Goal: Check status: Check status

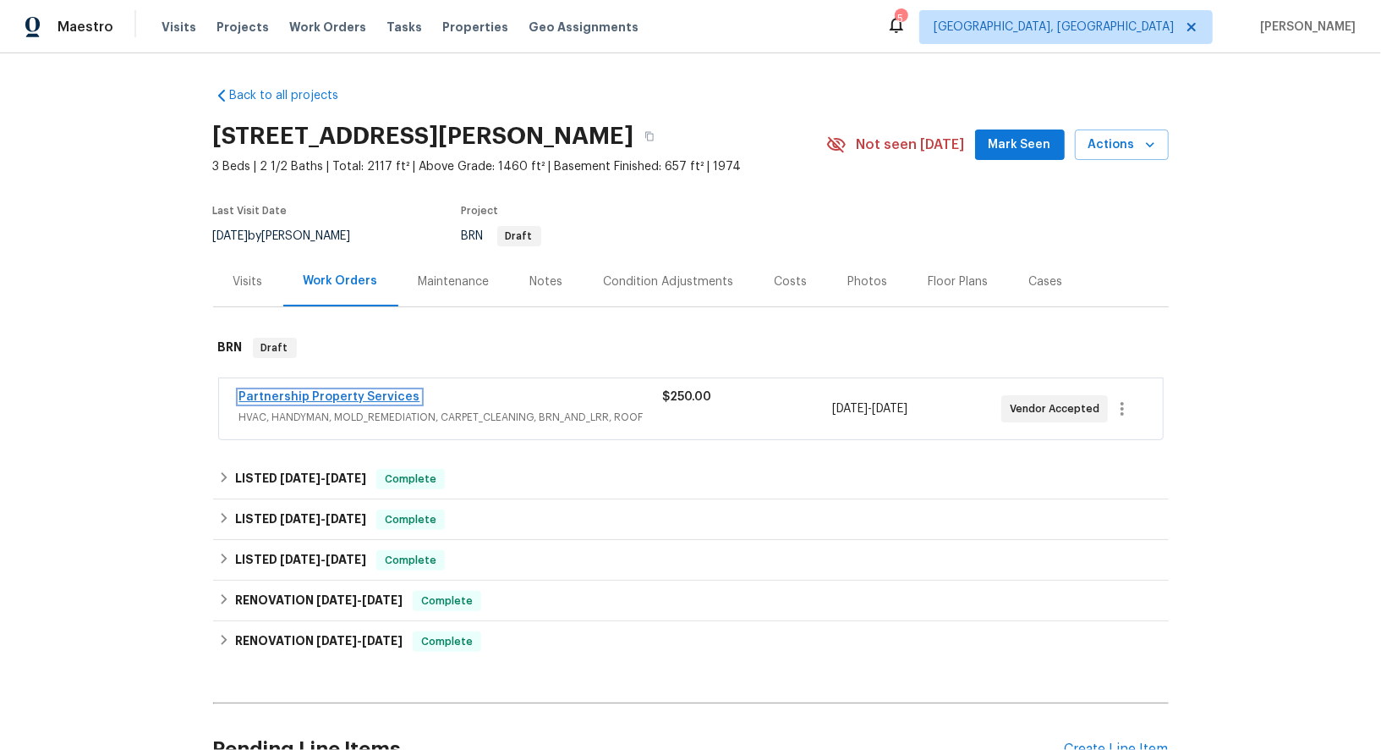
click at [321, 395] on link "Partnership Property Services" at bounding box center [329, 397] width 181 height 12
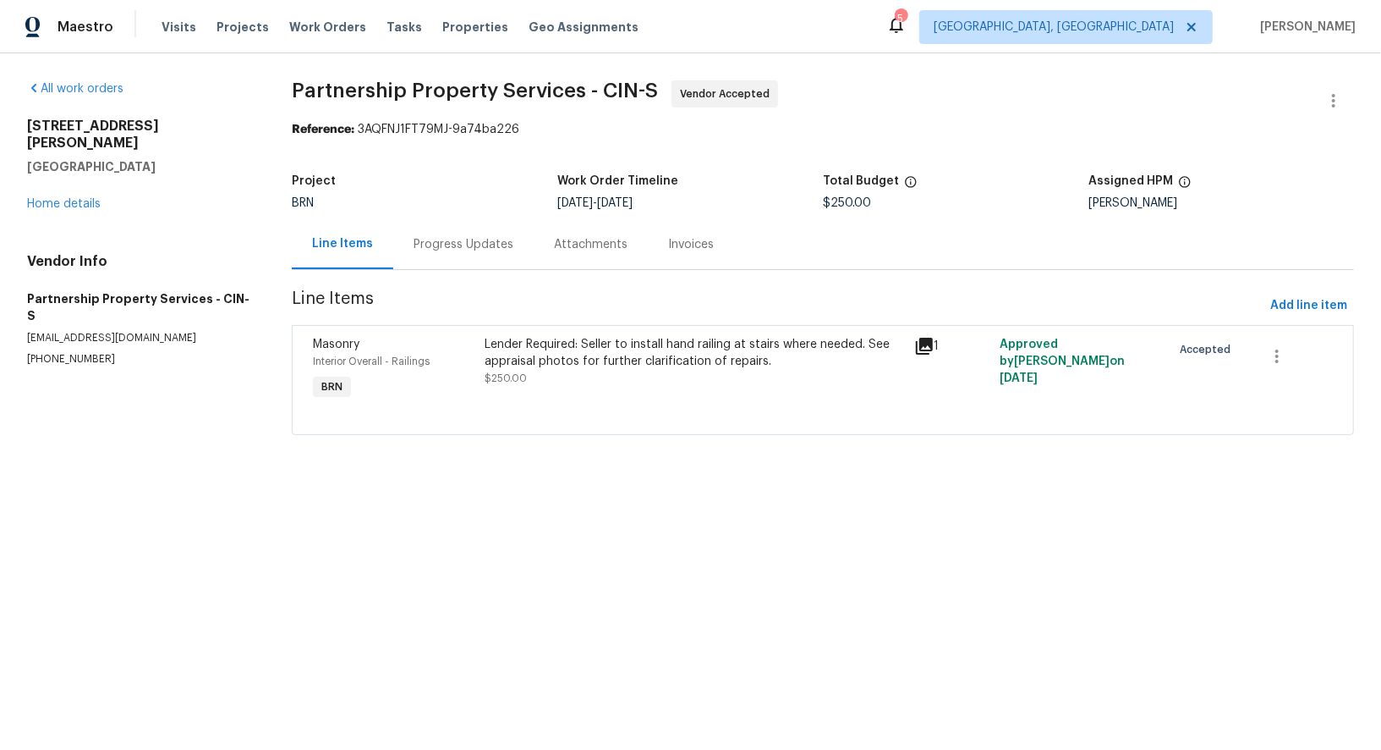
click at [561, 366] on div "Lender Required: Seller to install hand railing at stairs where needed. See app…" at bounding box center [694, 353] width 419 height 34
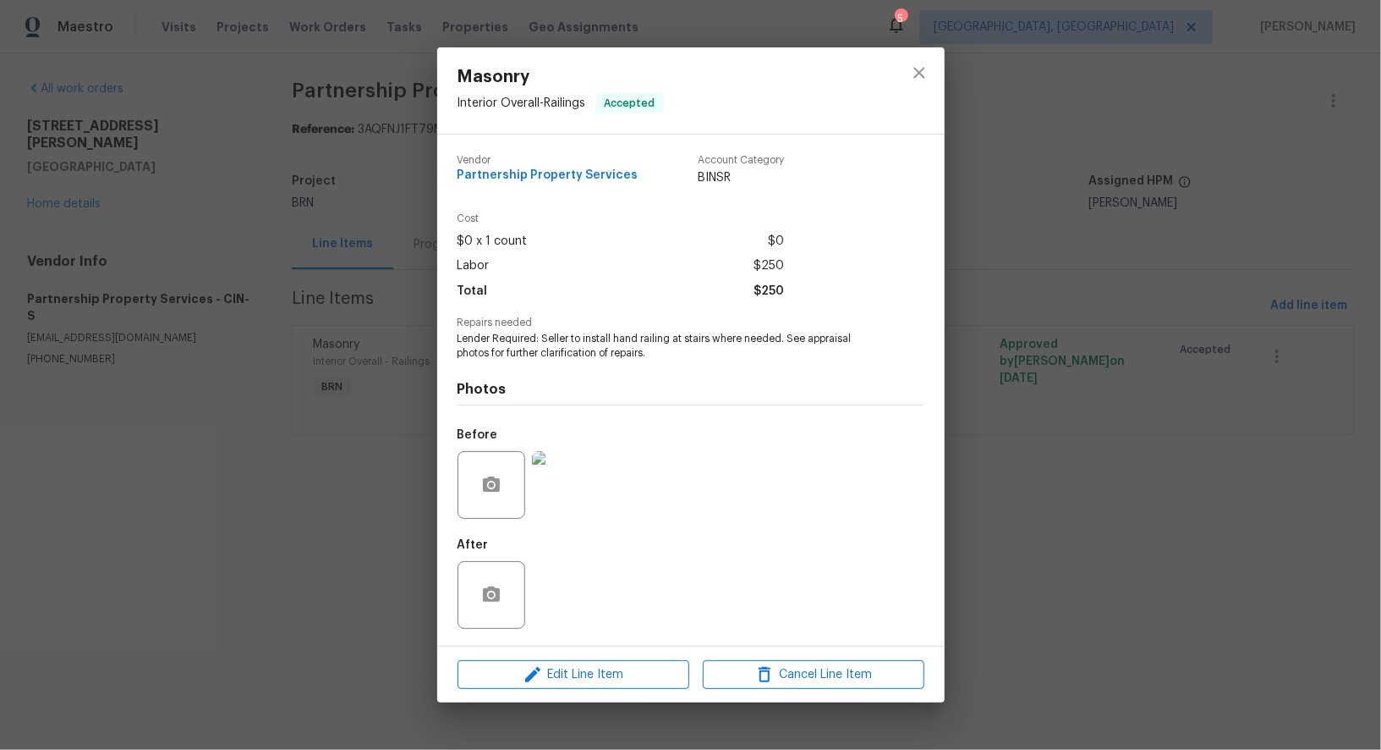
click at [345, 441] on div "Masonry Interior Overall - Railings Accepted Vendor Partnership Property Servic…" at bounding box center [690, 375] width 1381 height 750
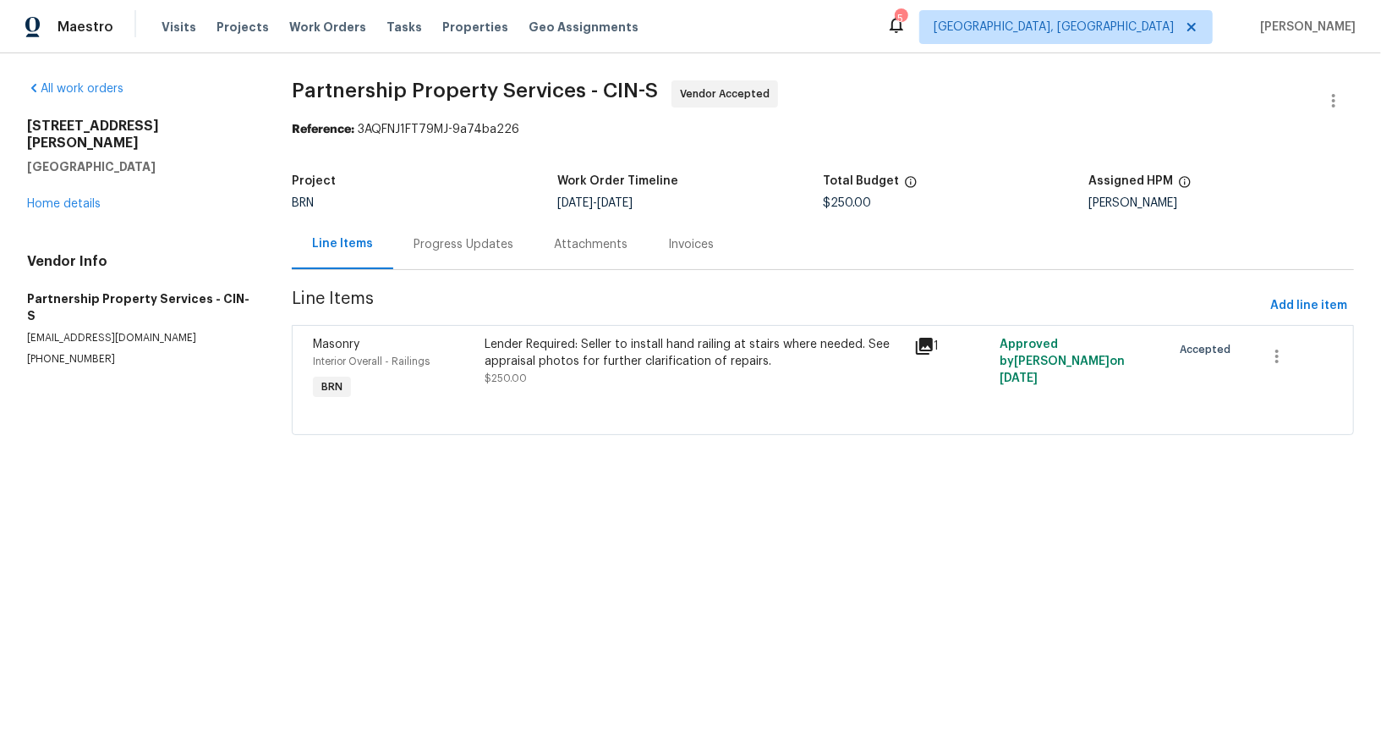
click at [465, 243] on div "Progress Updates" at bounding box center [464, 244] width 100 height 17
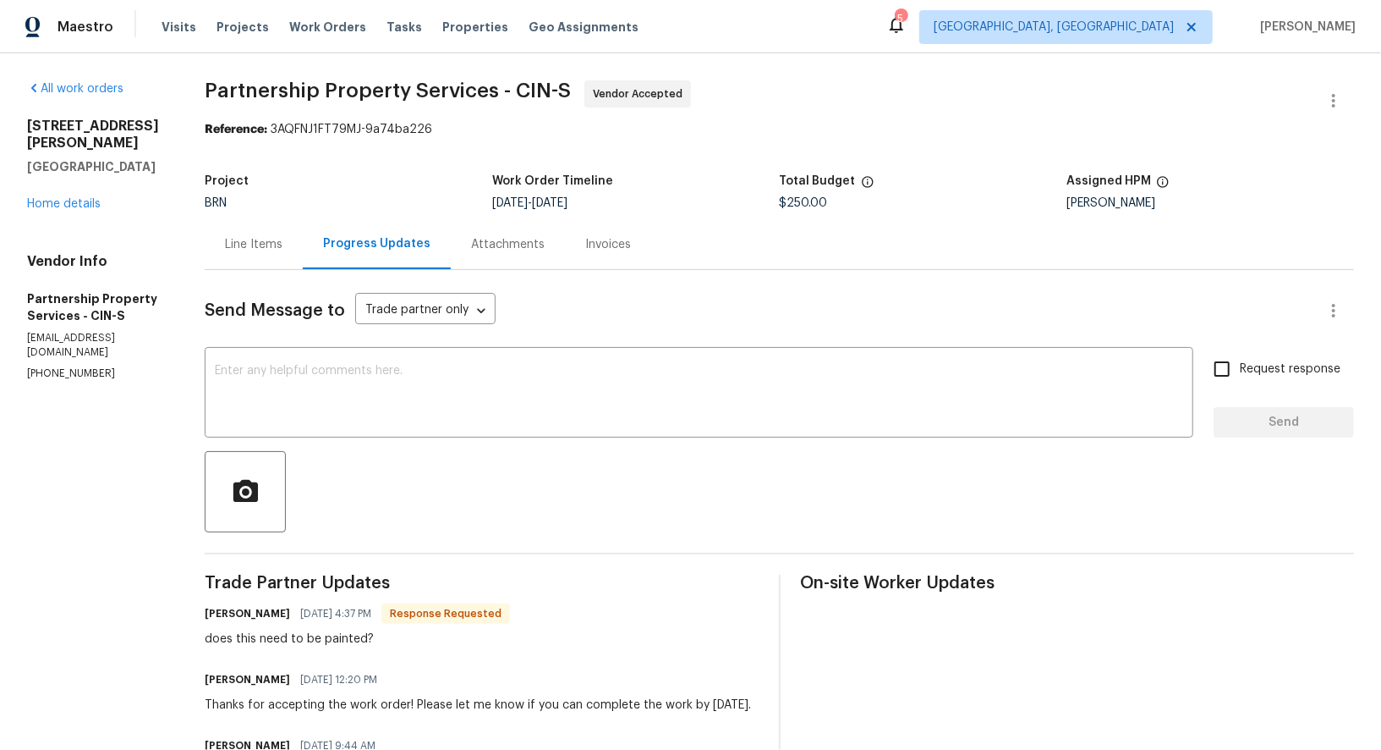
click at [303, 255] on div "Line Items" at bounding box center [254, 244] width 98 height 50
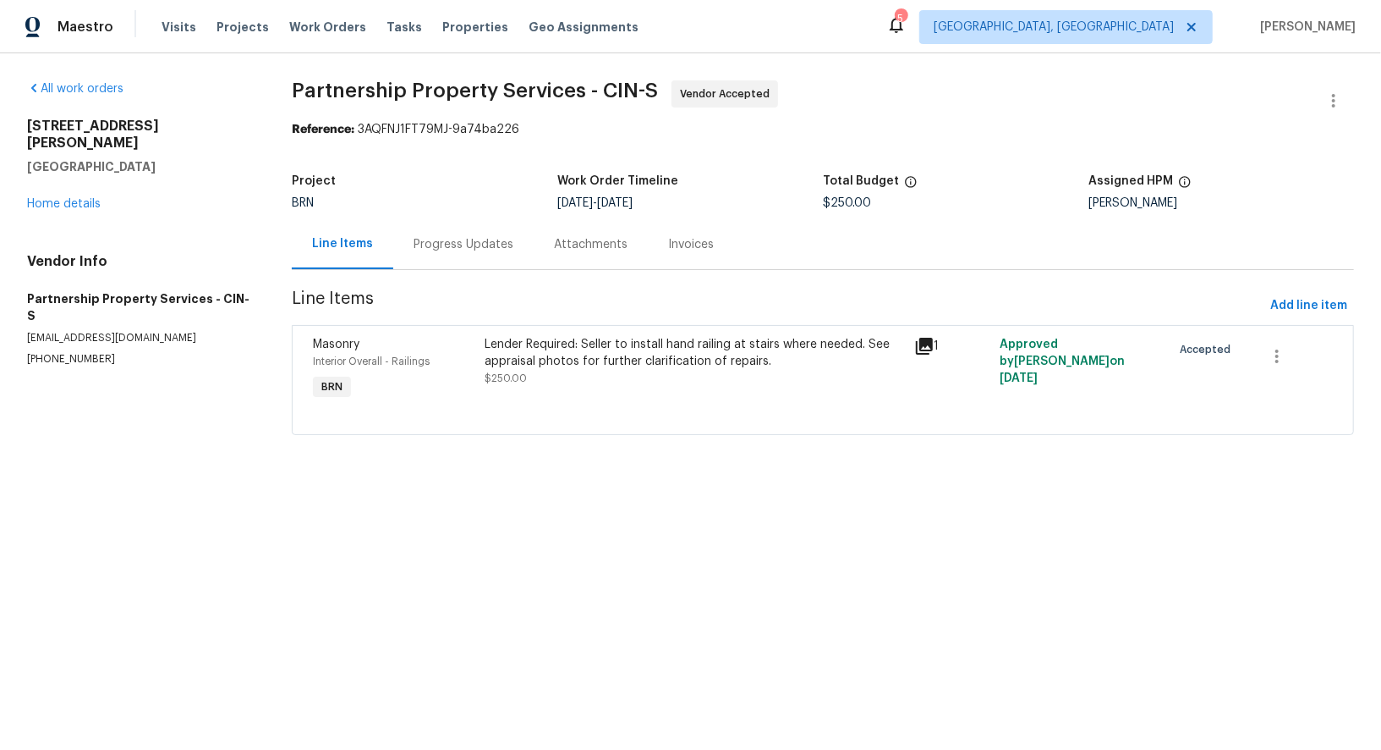
click at [524, 376] on span "$250.00" at bounding box center [506, 378] width 42 height 10
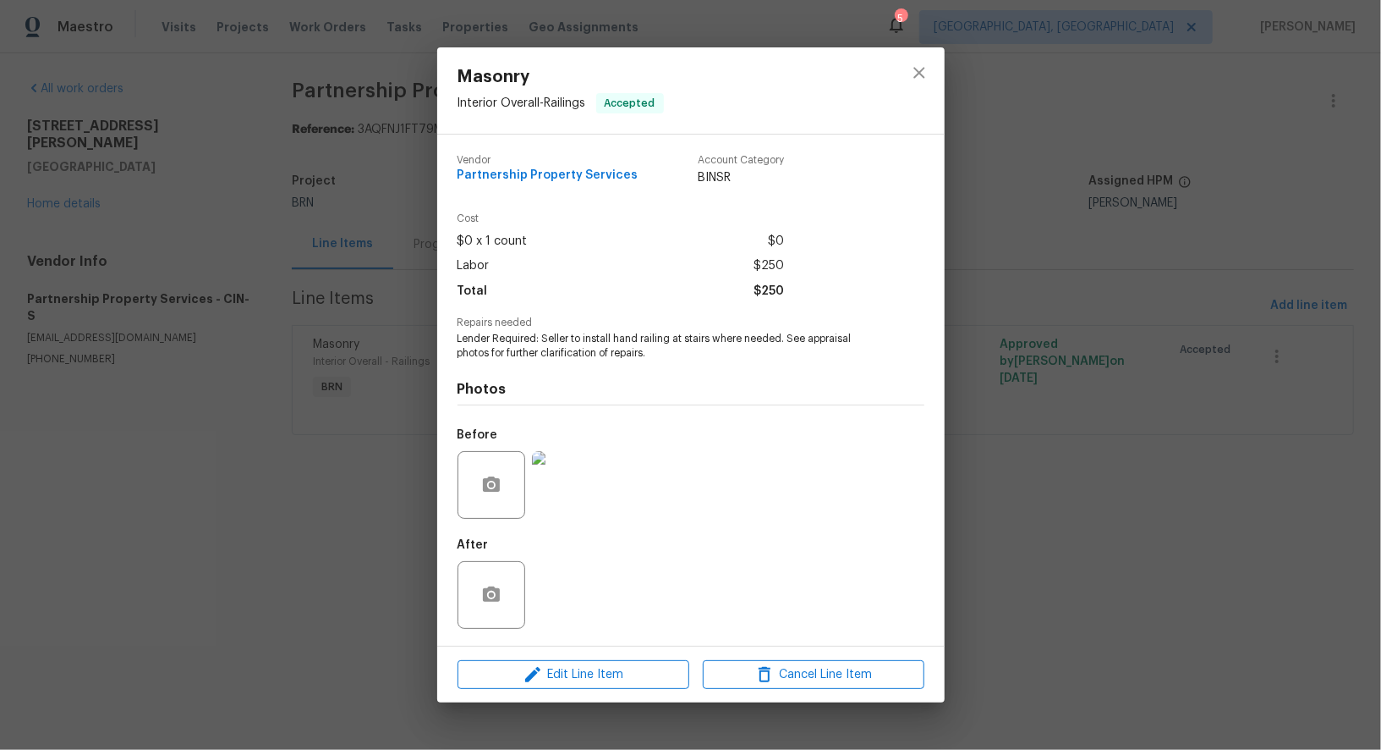
click at [565, 498] on img at bounding box center [566, 485] width 68 height 68
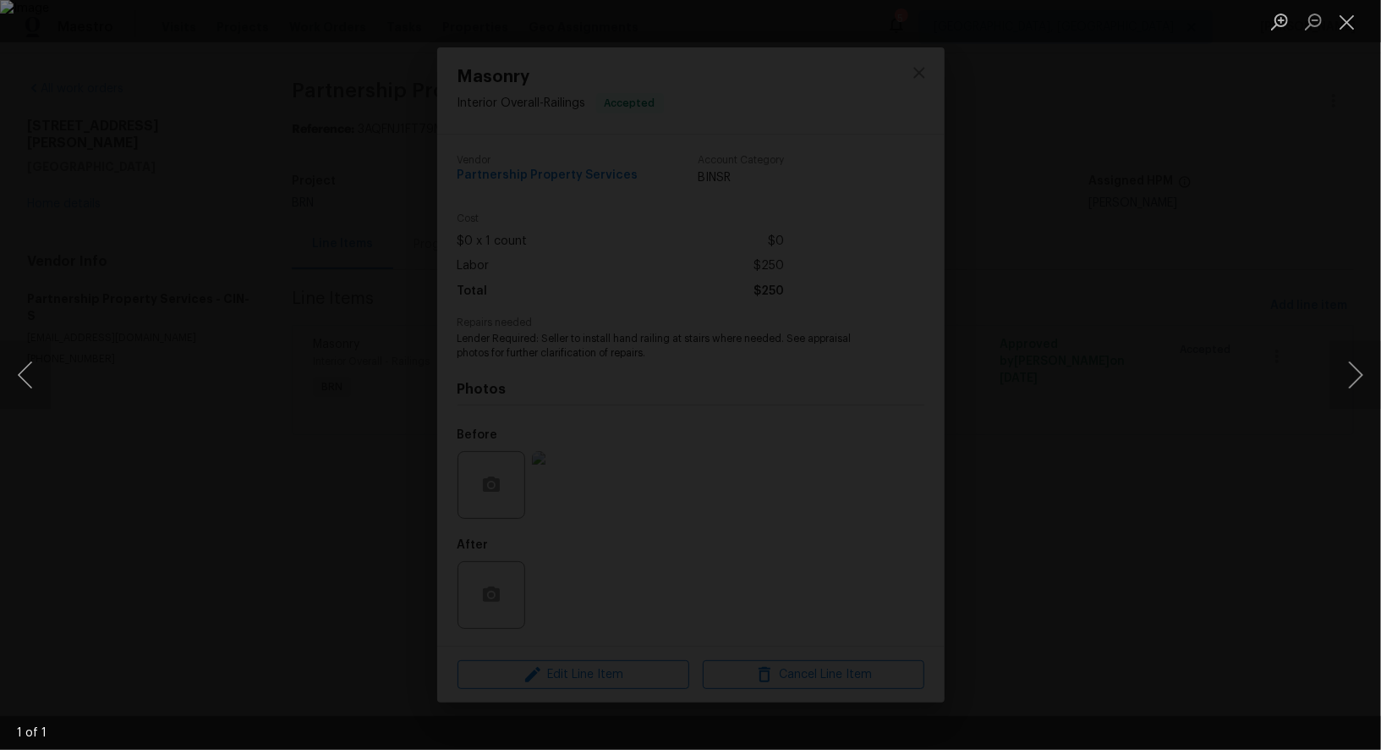
click at [624, 579] on div "Lightbox" at bounding box center [690, 375] width 1381 height 750
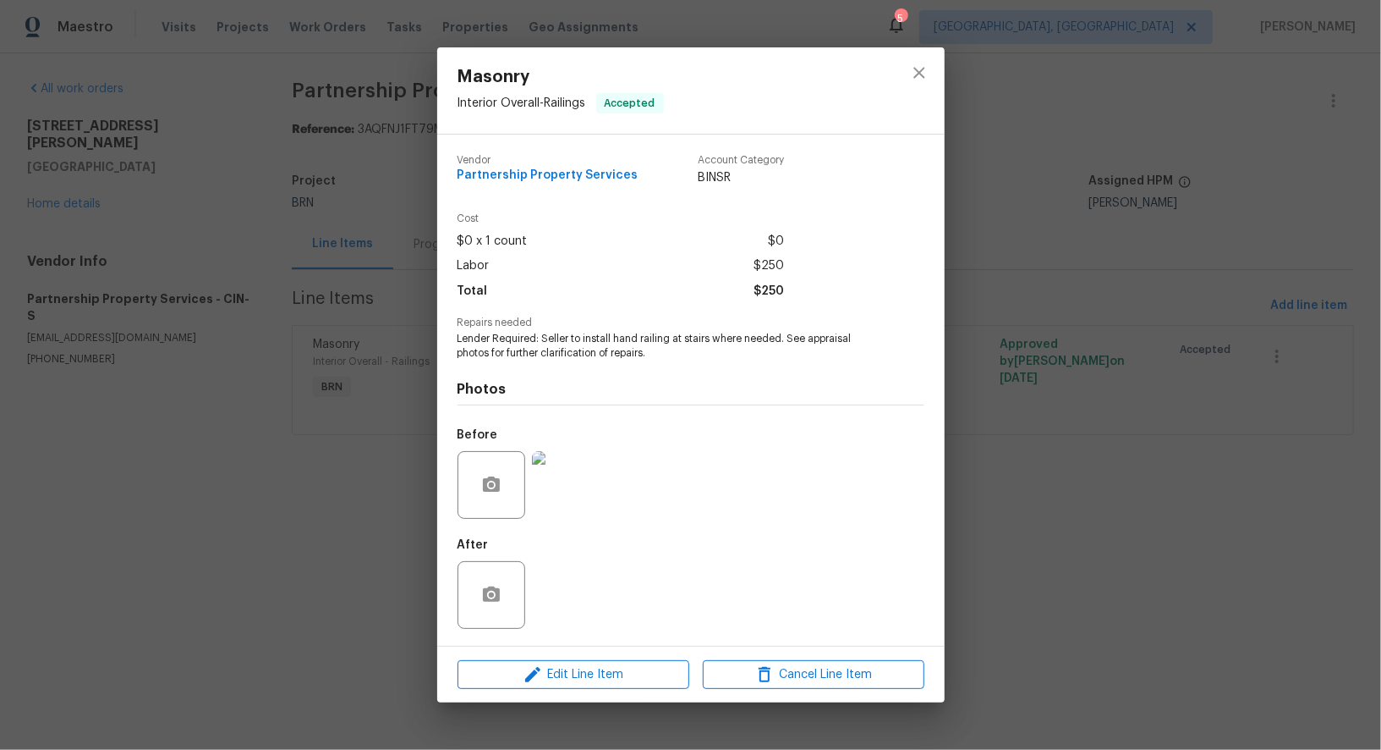
click at [255, 497] on div "Masonry Interior Overall - Railings Accepted Vendor Partnership Property Servic…" at bounding box center [690, 375] width 1381 height 750
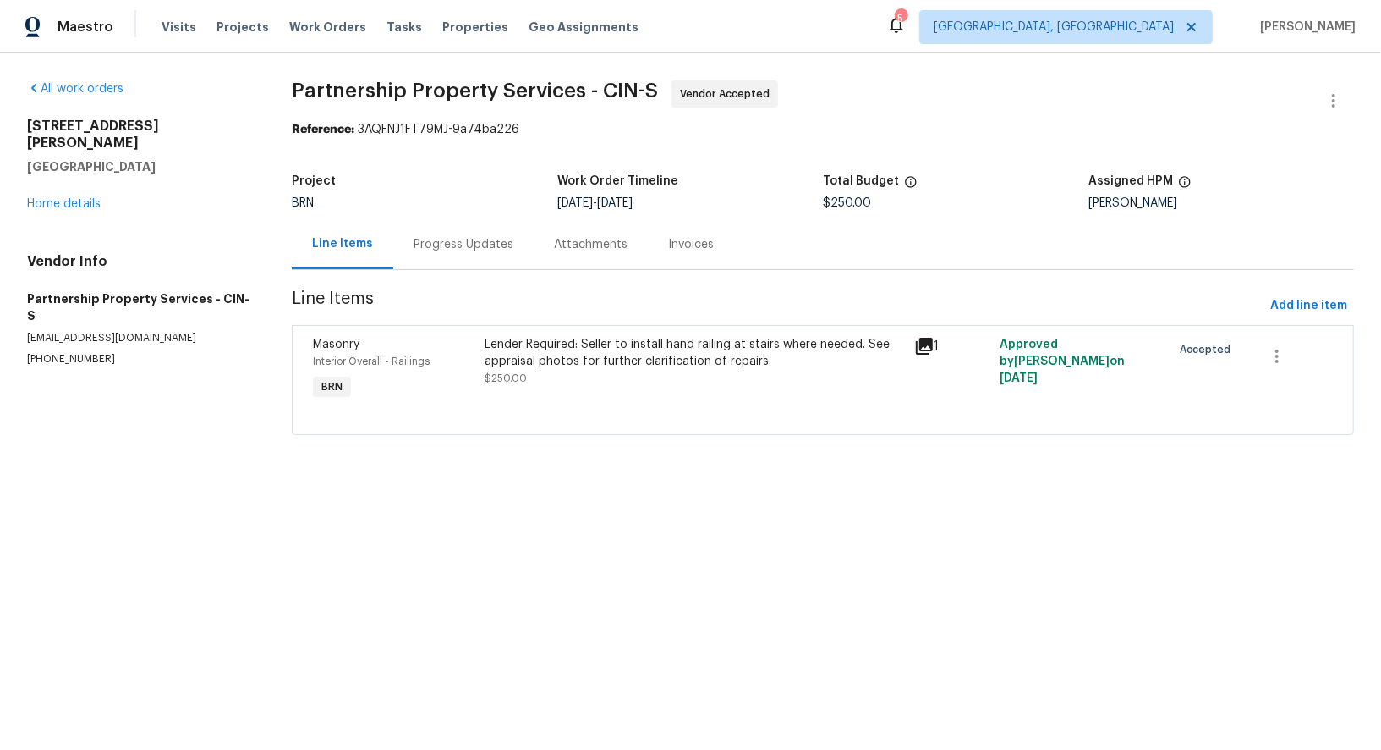
click at [490, 382] on span "$250.00" at bounding box center [506, 378] width 42 height 10
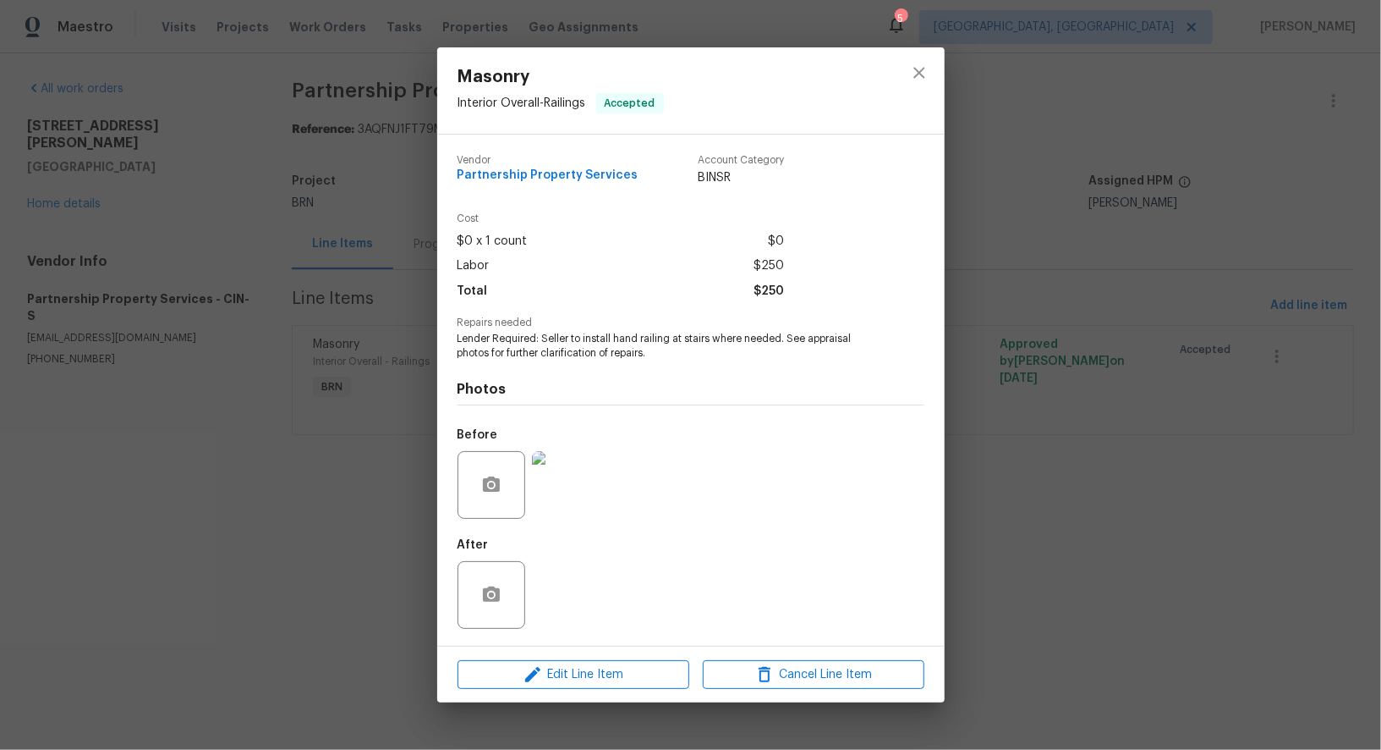
click at [607, 494] on div "Before" at bounding box center [691, 474] width 467 height 110
click at [590, 489] on img at bounding box center [566, 485] width 68 height 68
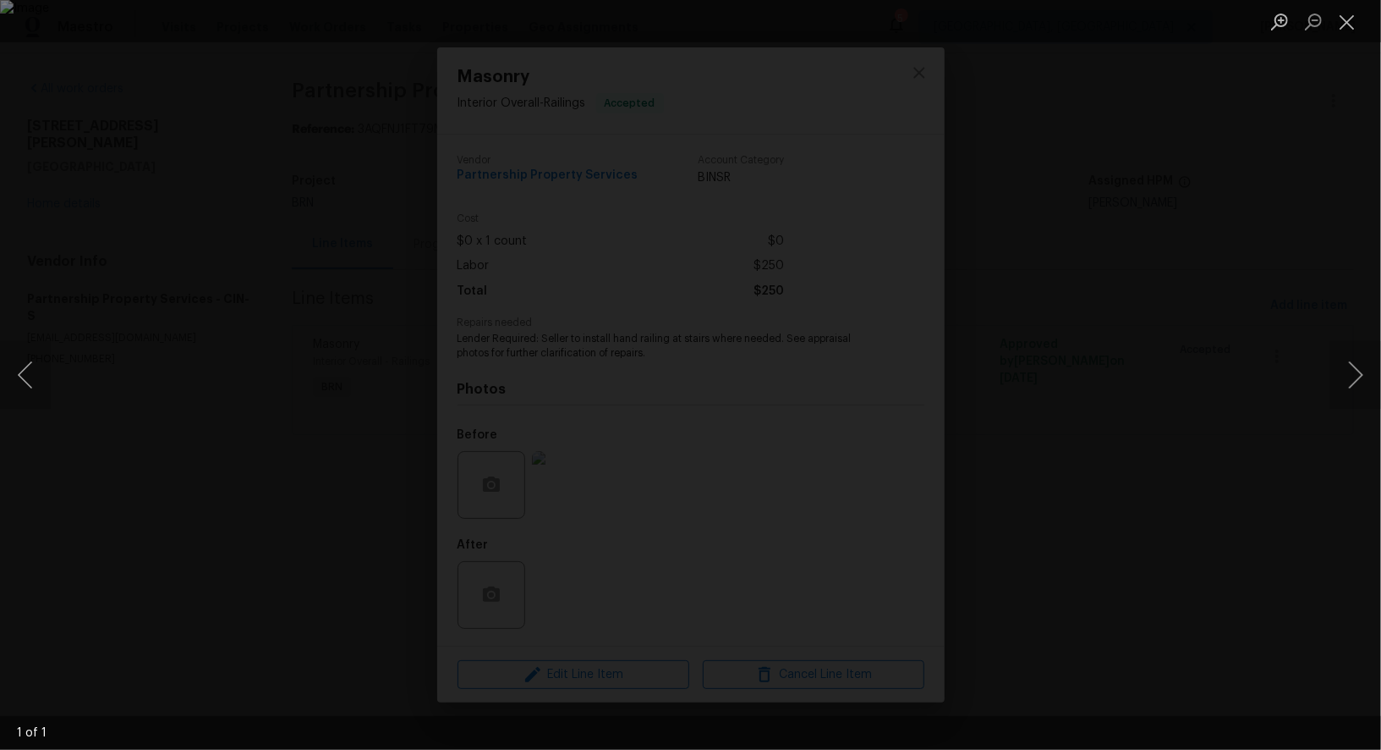
click at [276, 301] on div "Lightbox" at bounding box center [690, 375] width 1381 height 750
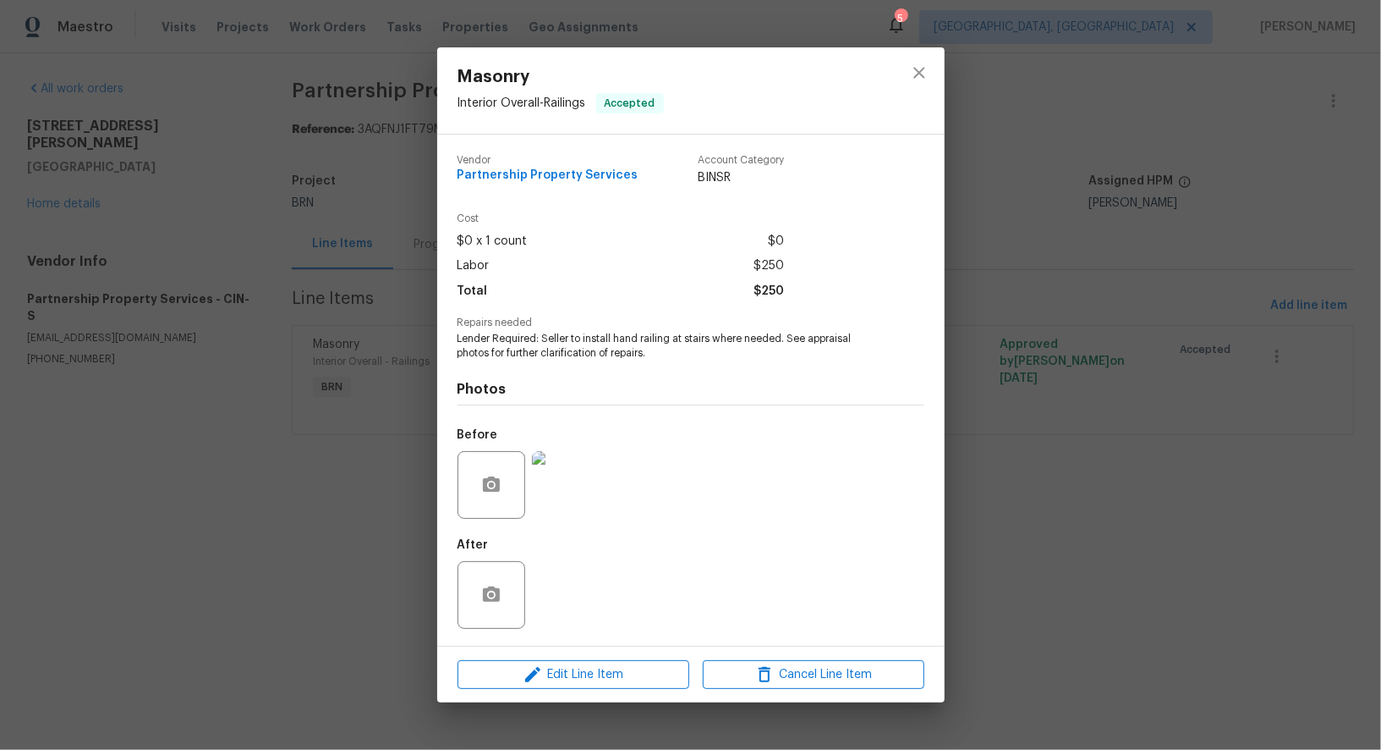
click at [576, 502] on img at bounding box center [566, 485] width 68 height 68
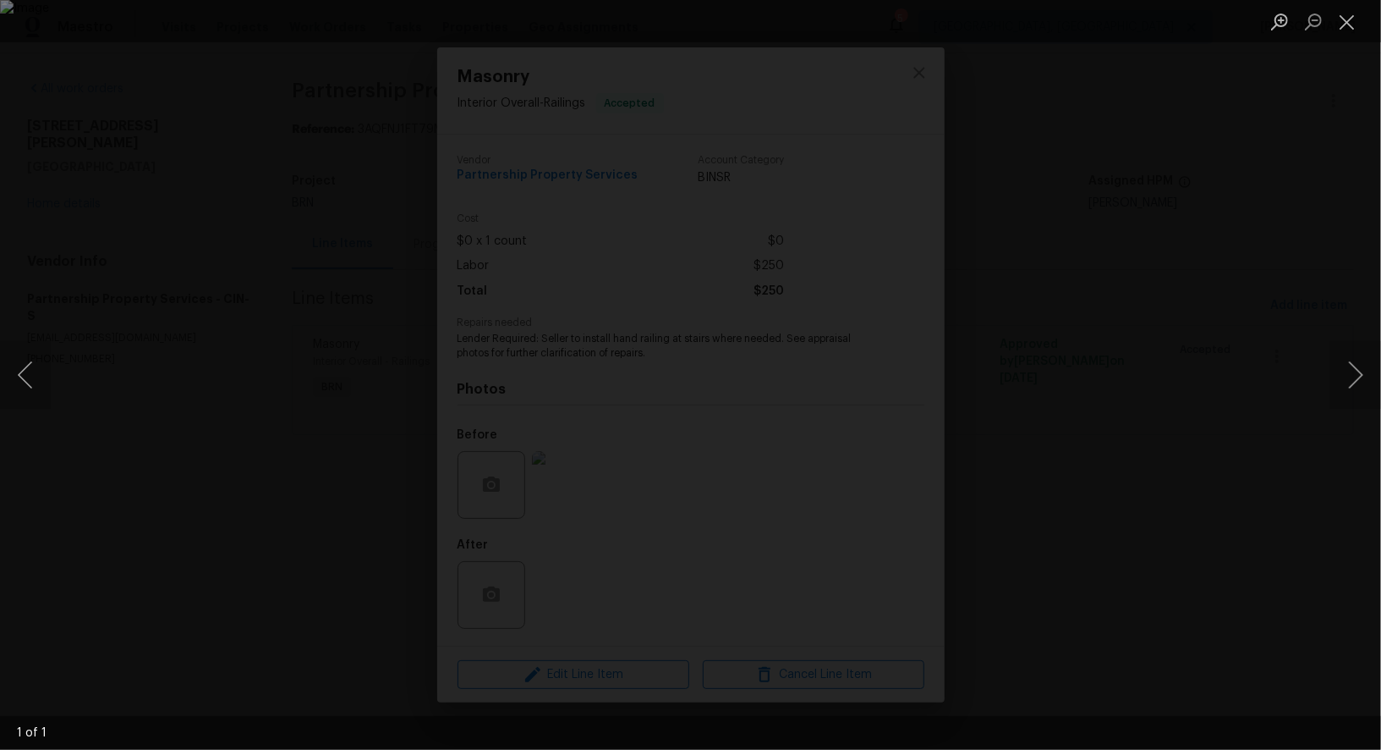
click at [1010, 601] on div "Lightbox" at bounding box center [690, 375] width 1381 height 750
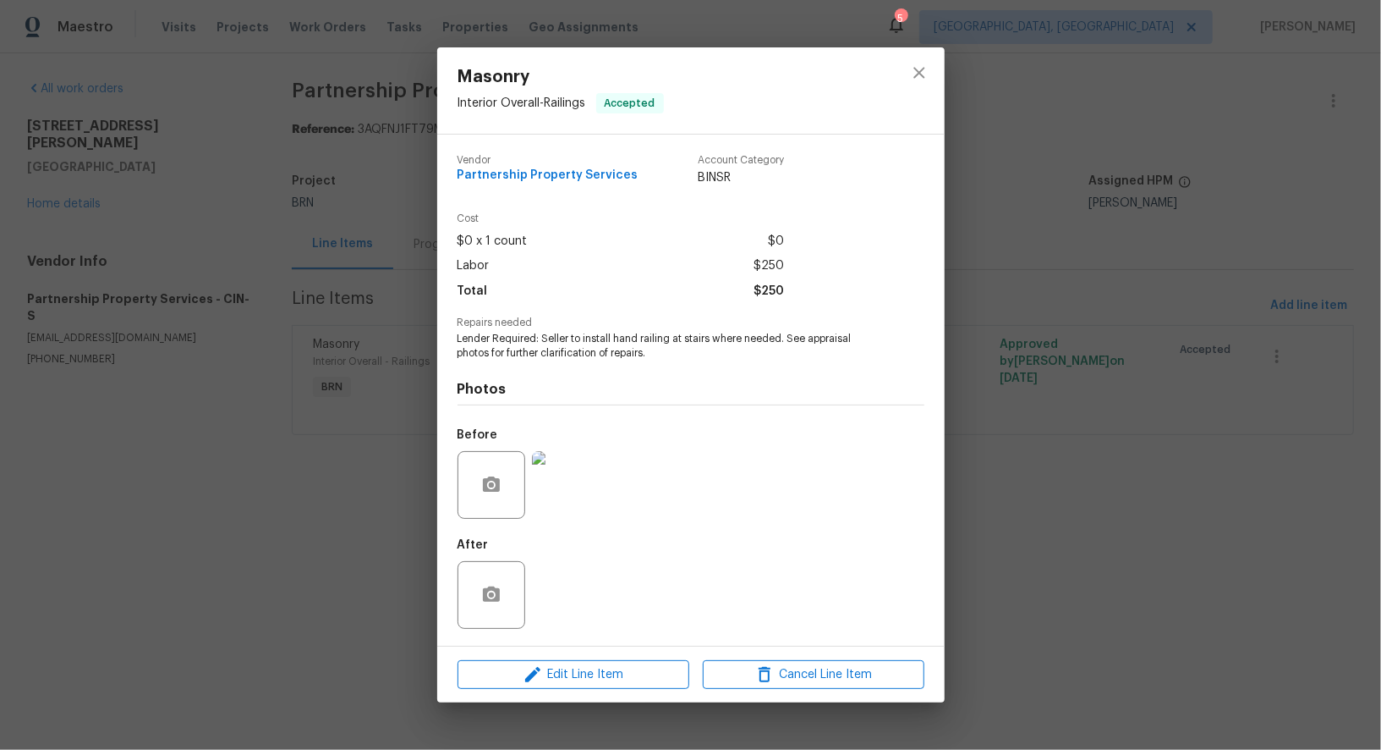
click at [402, 319] on div "Masonry Interior Overall - Railings Accepted Vendor Partnership Property Servic…" at bounding box center [690, 375] width 1381 height 750
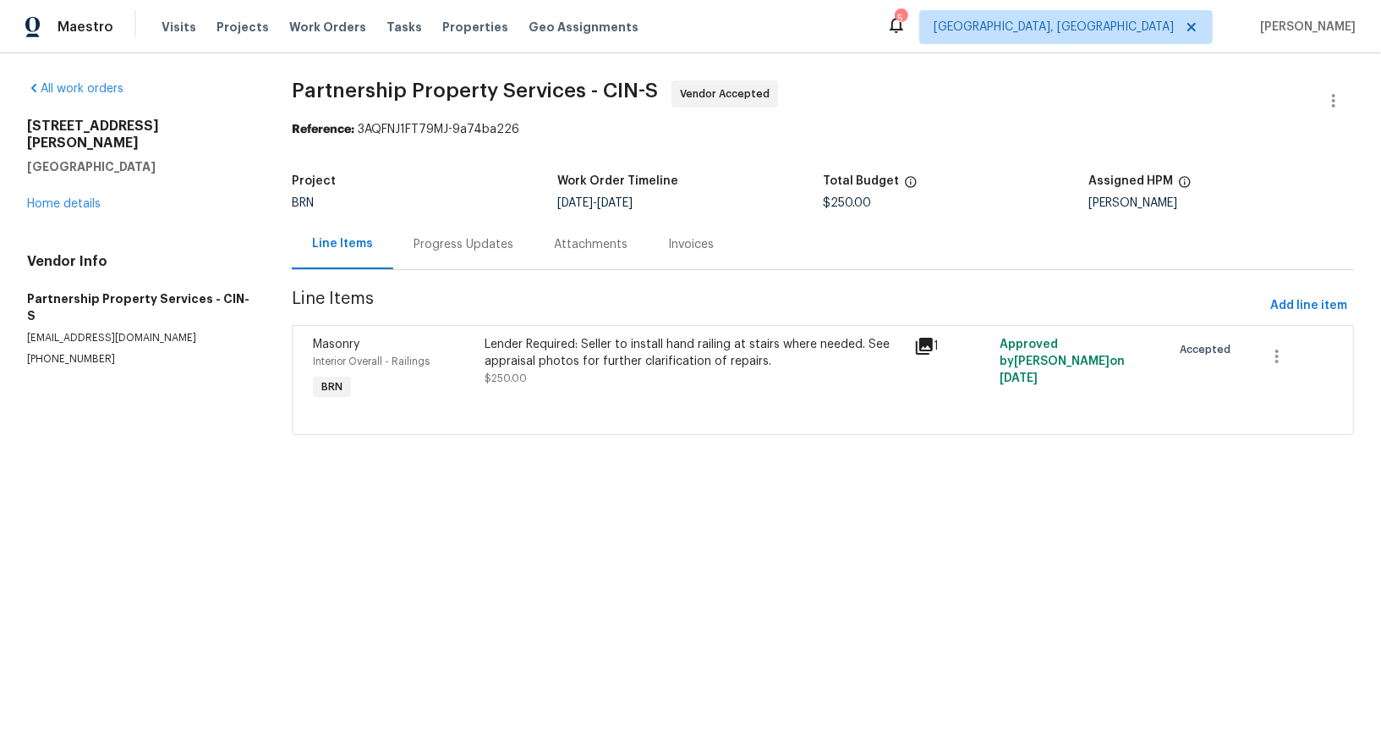
click at [461, 233] on div "Progress Updates" at bounding box center [463, 244] width 140 height 50
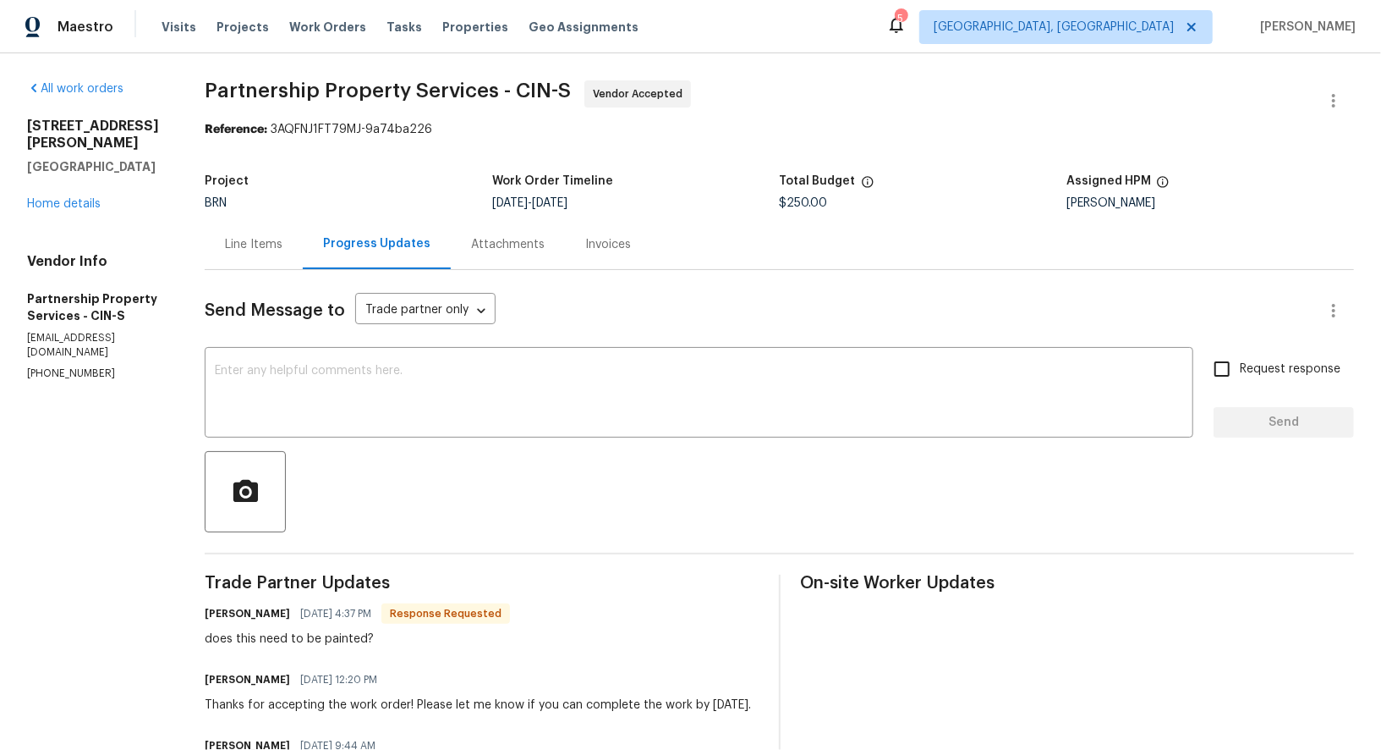
scroll to position [24, 0]
